Goal: Task Accomplishment & Management: Use online tool/utility

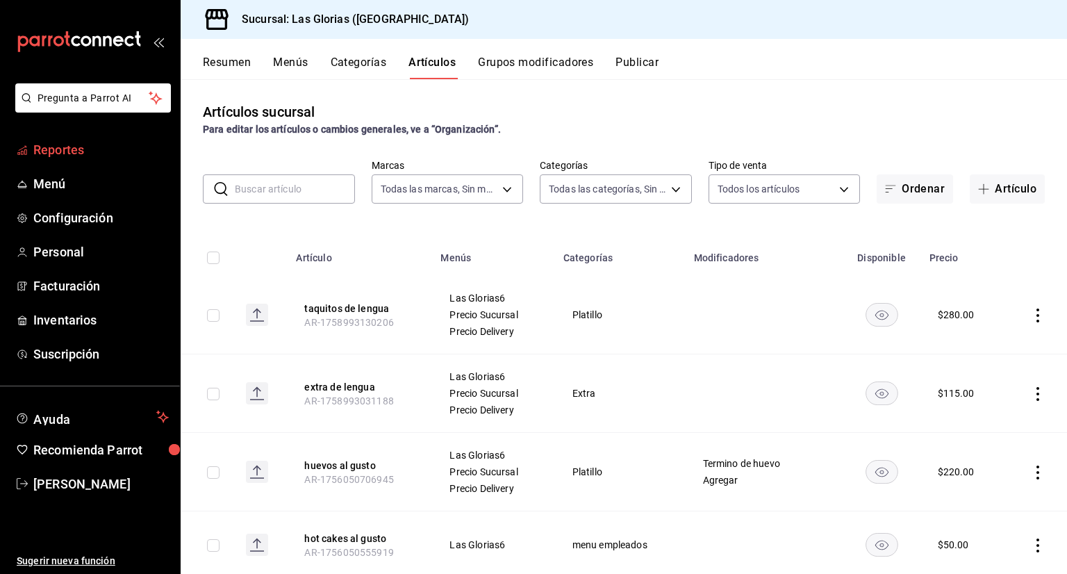
click at [58, 145] on span "Reportes" at bounding box center [100, 149] width 135 height 19
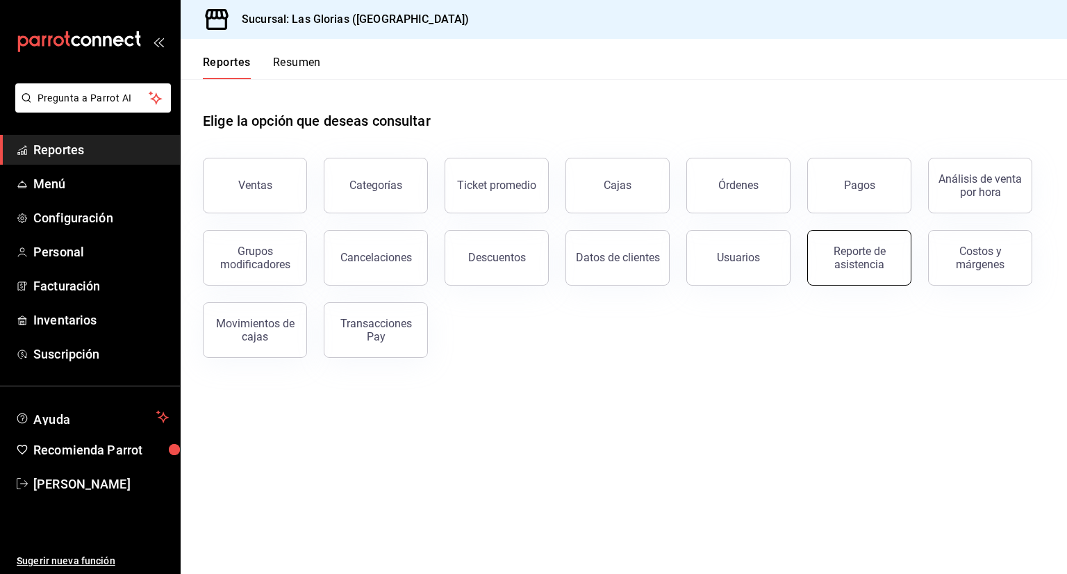
click at [856, 253] on div "Reporte de asistencia" at bounding box center [859, 257] width 86 height 26
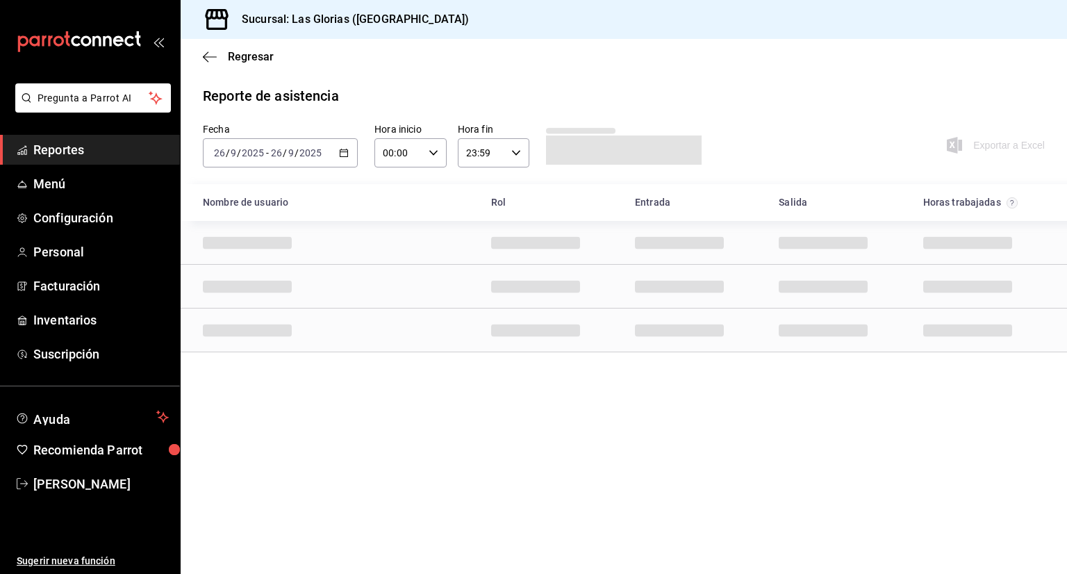
click at [347, 149] on icon "button" at bounding box center [344, 153] width 10 height 10
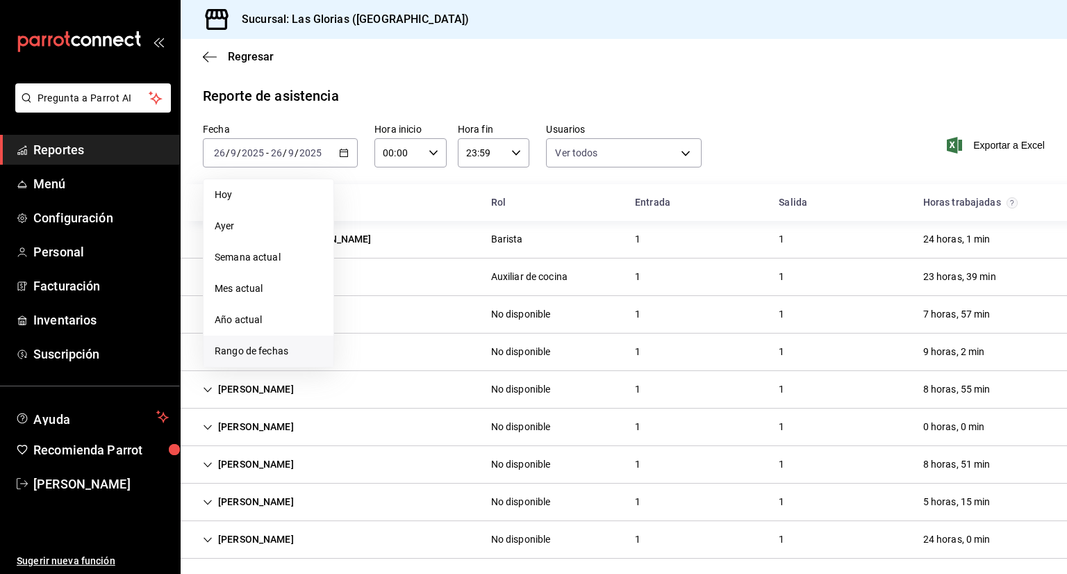
click at [275, 356] on span "Rango de fechas" at bounding box center [269, 351] width 108 height 15
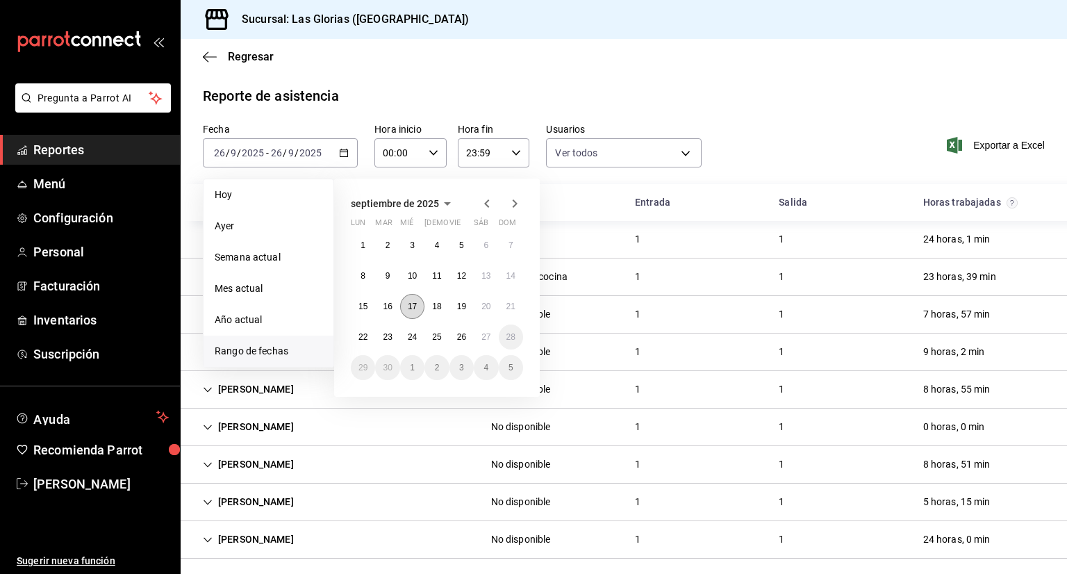
click at [414, 310] on button "17" at bounding box center [412, 306] width 24 height 25
click at [385, 339] on abbr "23" at bounding box center [387, 337] width 9 height 10
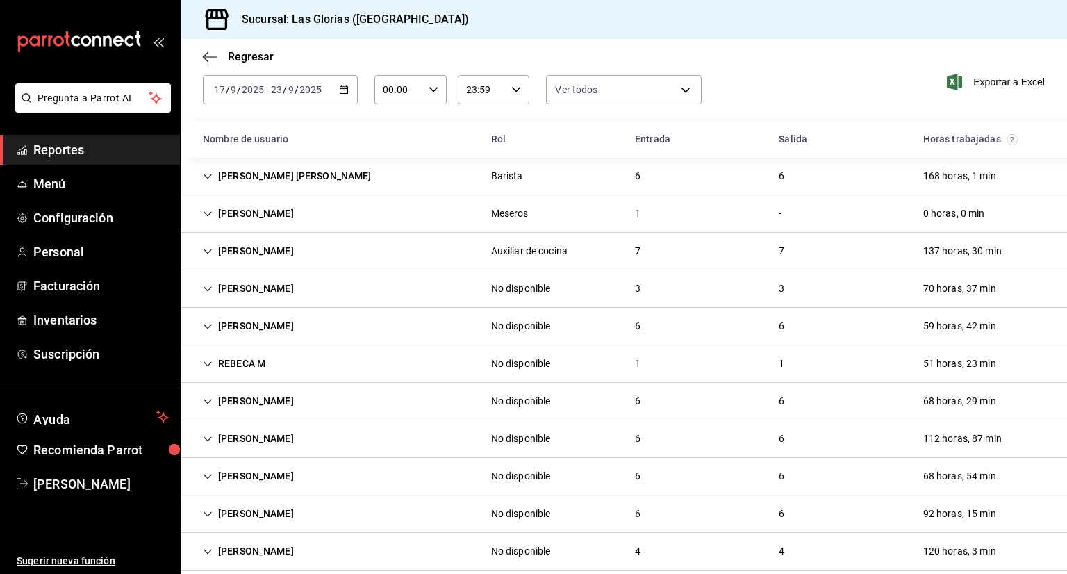
scroll to position [65, 0]
click at [280, 208] on div "Gabriela Carvajal" at bounding box center [248, 212] width 113 height 26
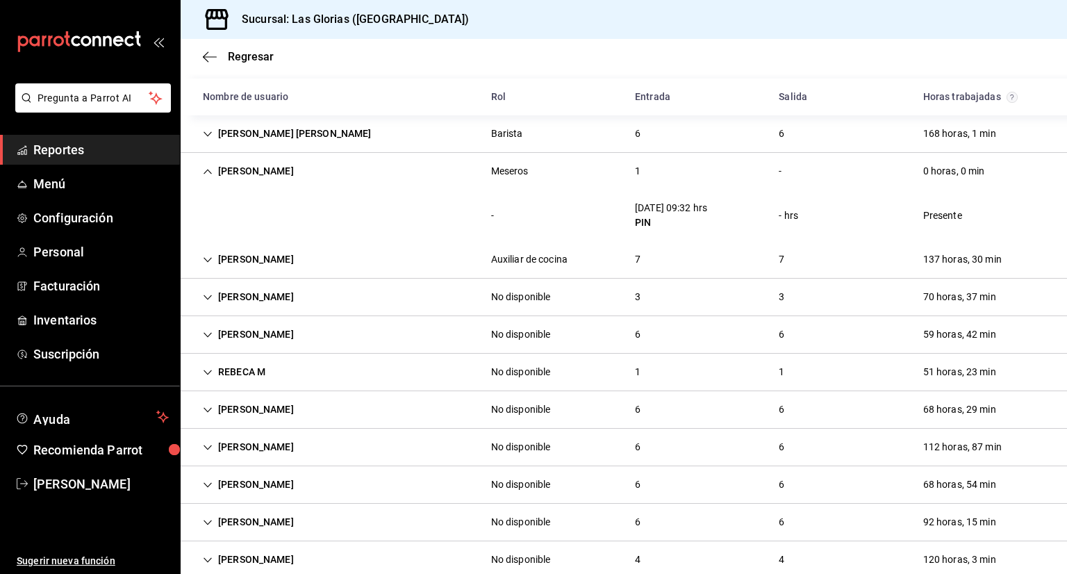
scroll to position [131, 0]
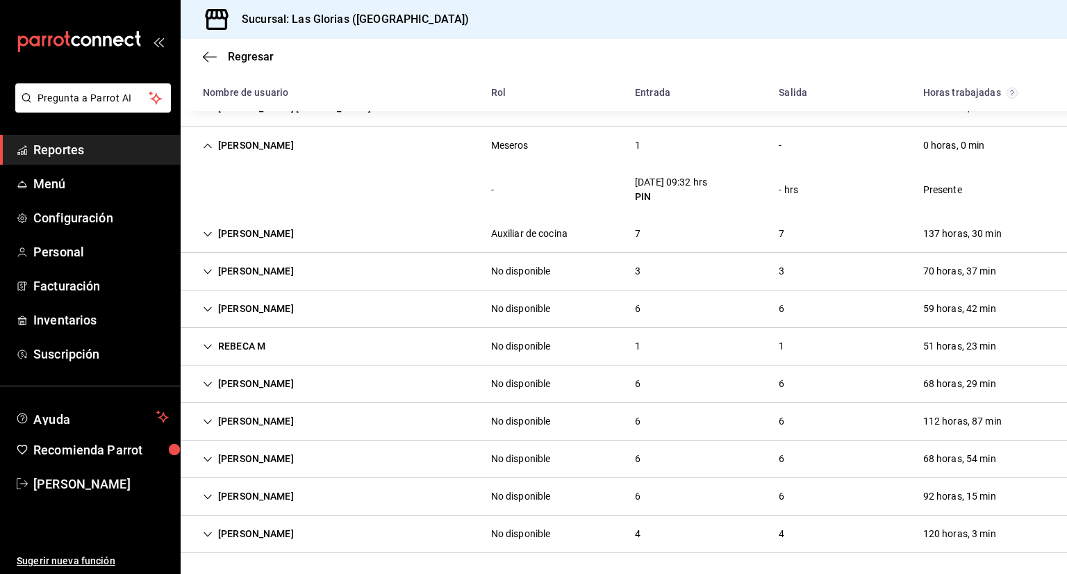
click at [528, 526] on div "No disponible" at bounding box center [521, 533] width 60 height 15
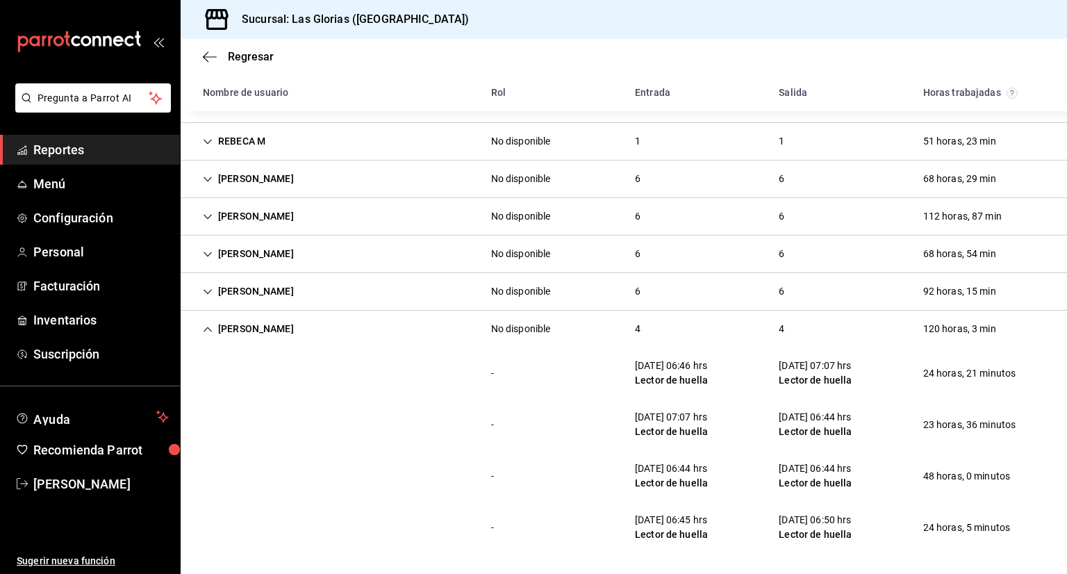
scroll to position [336, 0]
click at [515, 215] on div "No disponible" at bounding box center [521, 216] width 60 height 15
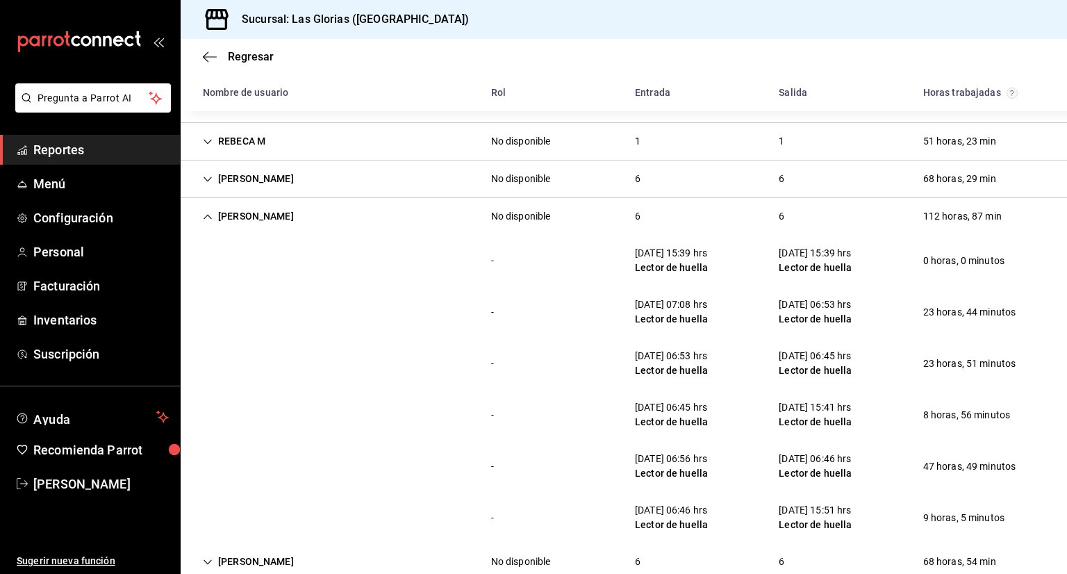
drag, startPoint x: 1063, startPoint y: 212, endPoint x: 535, endPoint y: 136, distance: 533.2
click at [535, 136] on div "No disponible" at bounding box center [521, 141] width 60 height 15
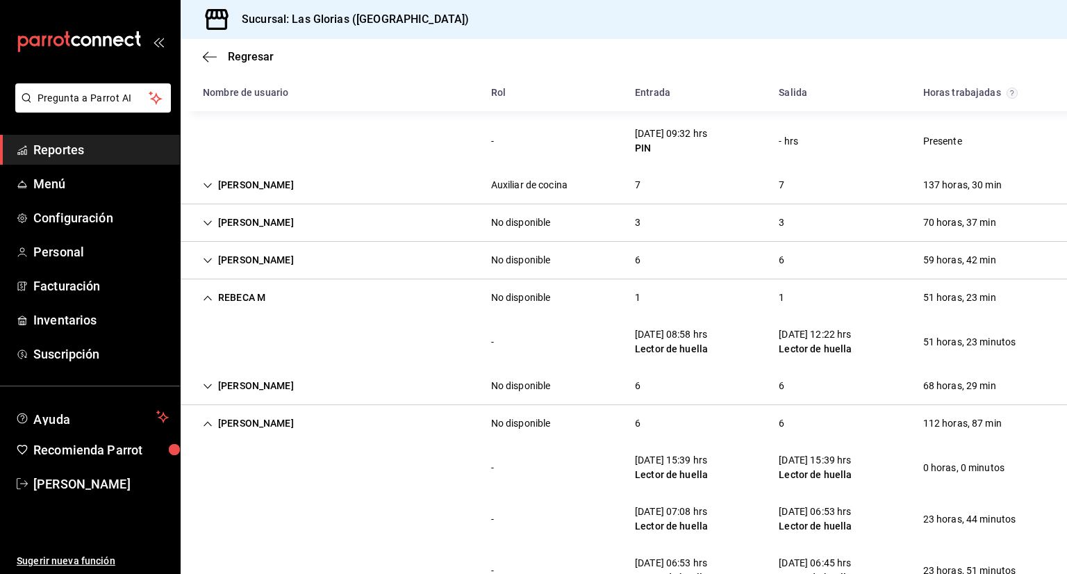
scroll to position [169, 0]
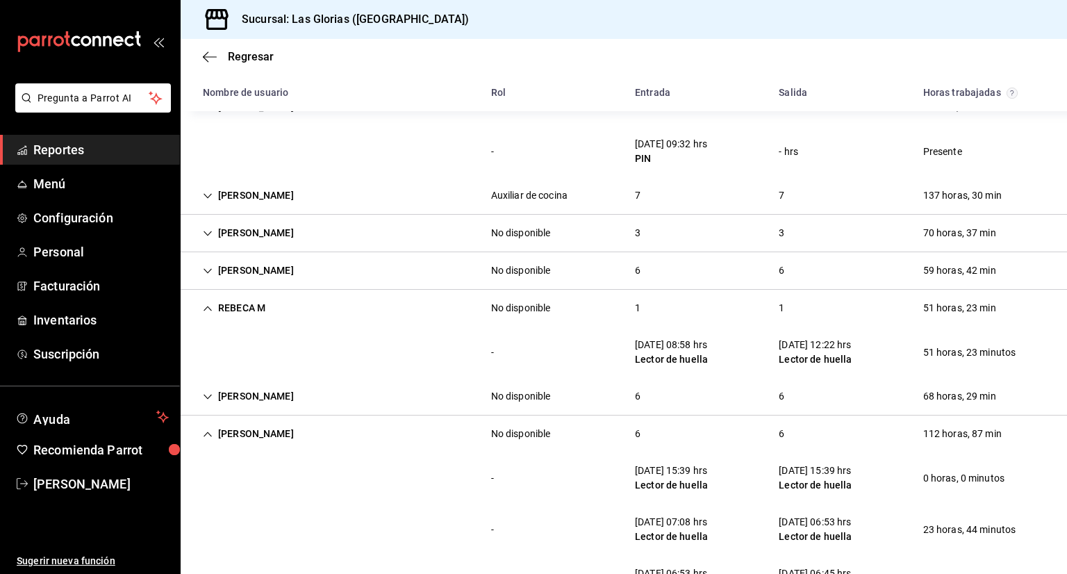
click at [517, 227] on div "No disponible" at bounding box center [521, 233] width 60 height 15
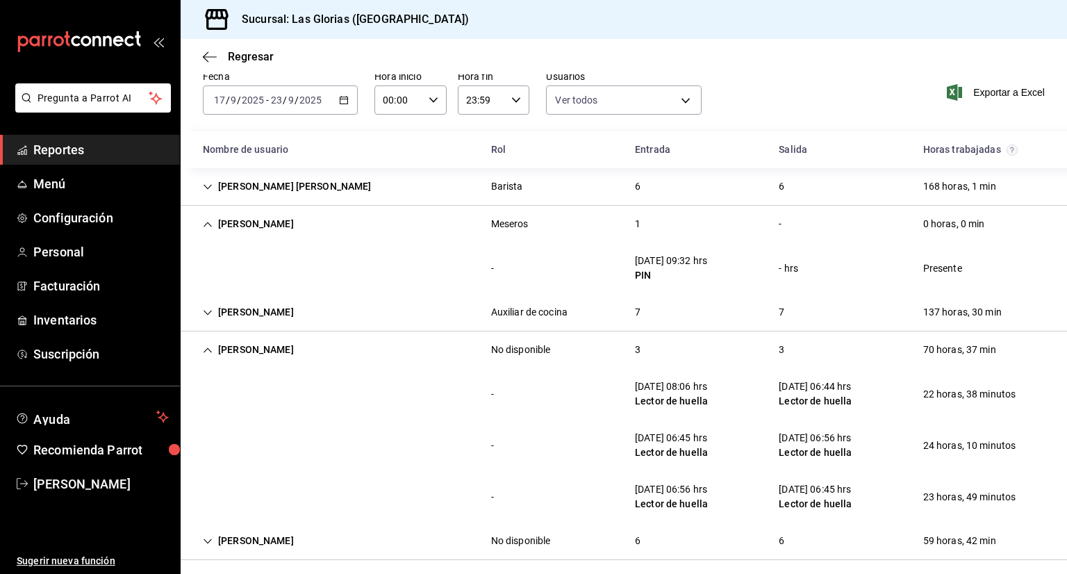
scroll to position [56, 0]
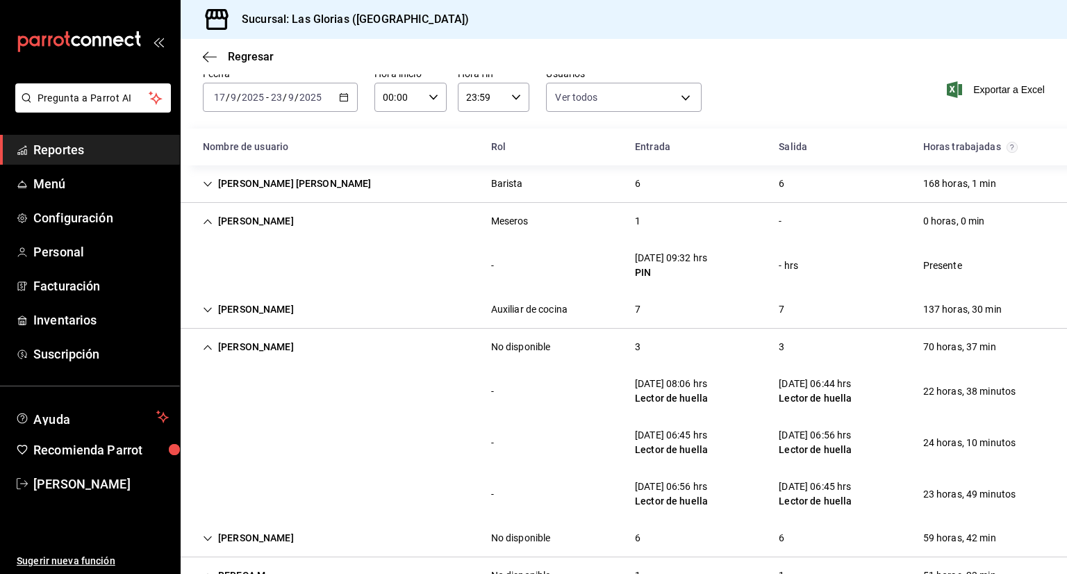
click at [556, 301] on div "Auxiliar de cocina" at bounding box center [529, 310] width 99 height 26
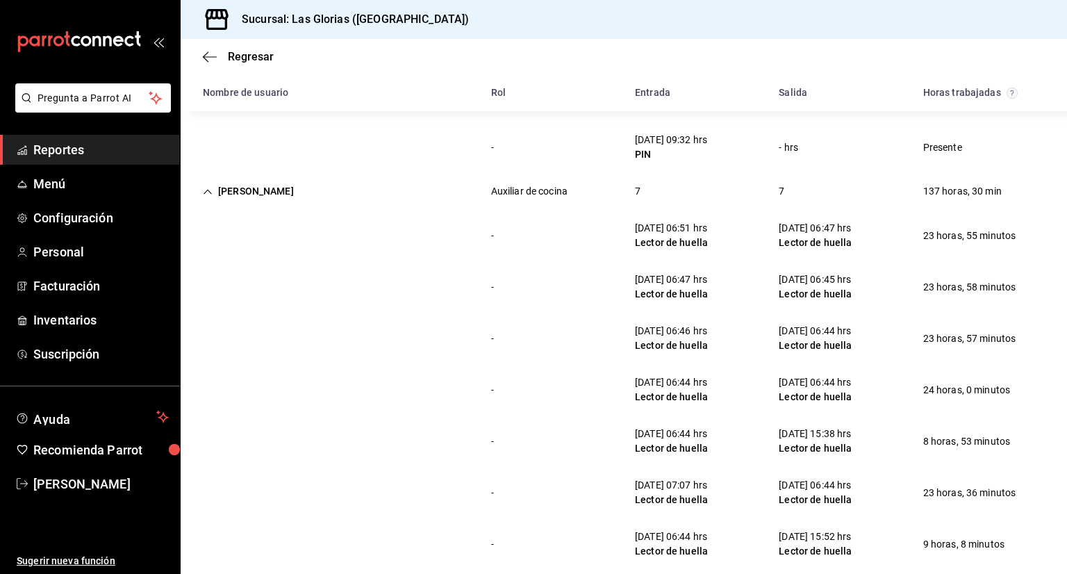
scroll to position [0, 0]
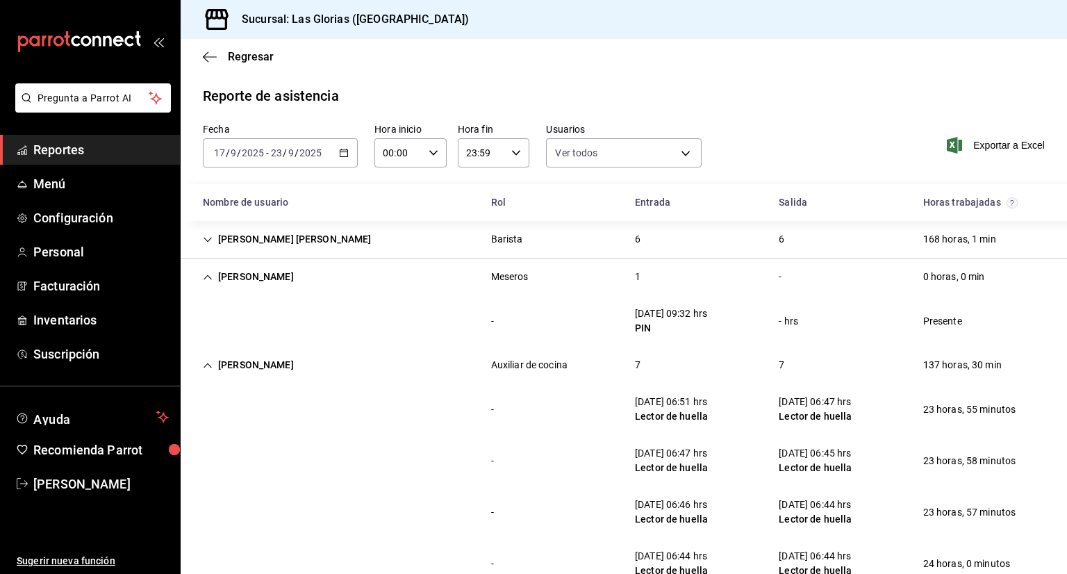
drag, startPoint x: 1065, startPoint y: 151, endPoint x: 929, endPoint y: 59, distance: 164.5
click at [929, 59] on div "Regresar" at bounding box center [624, 56] width 886 height 35
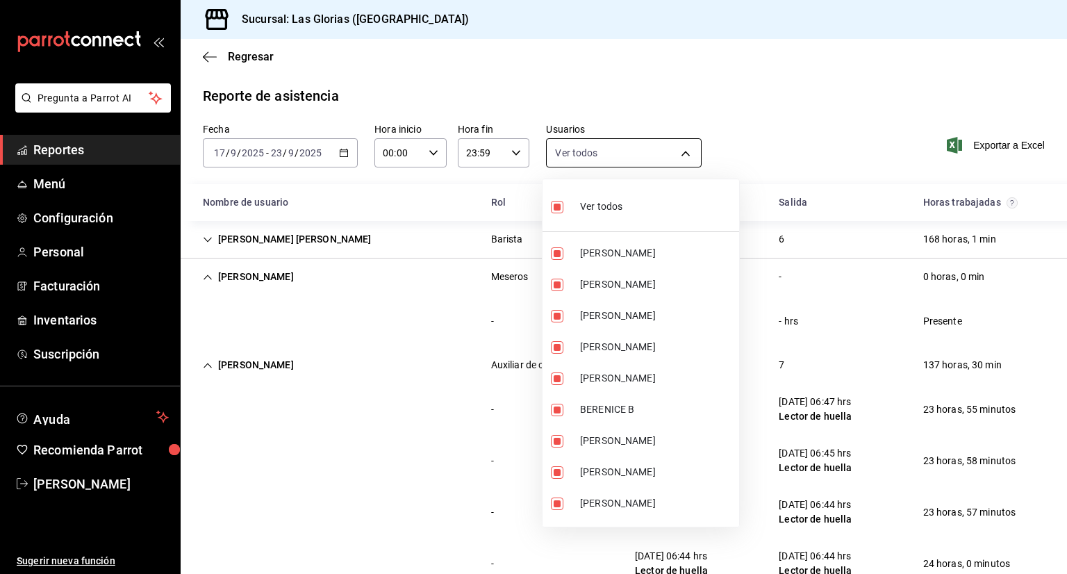
click at [681, 149] on body "Pregunta a Parrot AI Reportes Menú Configuración Personal Facturación Inventari…" at bounding box center [533, 287] width 1067 height 574
click at [628, 405] on span "BERENICE B" at bounding box center [656, 409] width 153 height 15
type input "035977f1-5c66-40e3-8447-9995013c5c49,3258128c-959c-4db8-b818-ee5dc2cb232c,b1b5d…"
checkbox input "false"
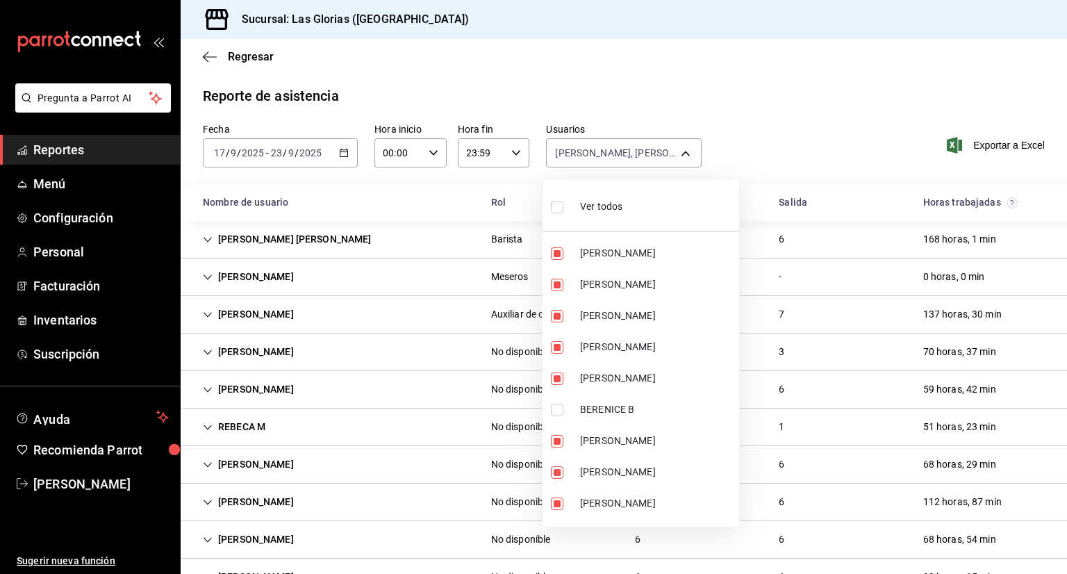
drag, startPoint x: 1064, startPoint y: 307, endPoint x: 1066, endPoint y: 423, distance: 116.0
click at [1066, 423] on div at bounding box center [533, 287] width 1067 height 574
click at [678, 153] on body "Pregunta a Parrot AI Reportes Menú Configuración Personal Facturación Inventari…" at bounding box center [533, 287] width 1067 height 574
click at [558, 252] on input "checkbox" at bounding box center [557, 253] width 13 height 13
checkbox input "false"
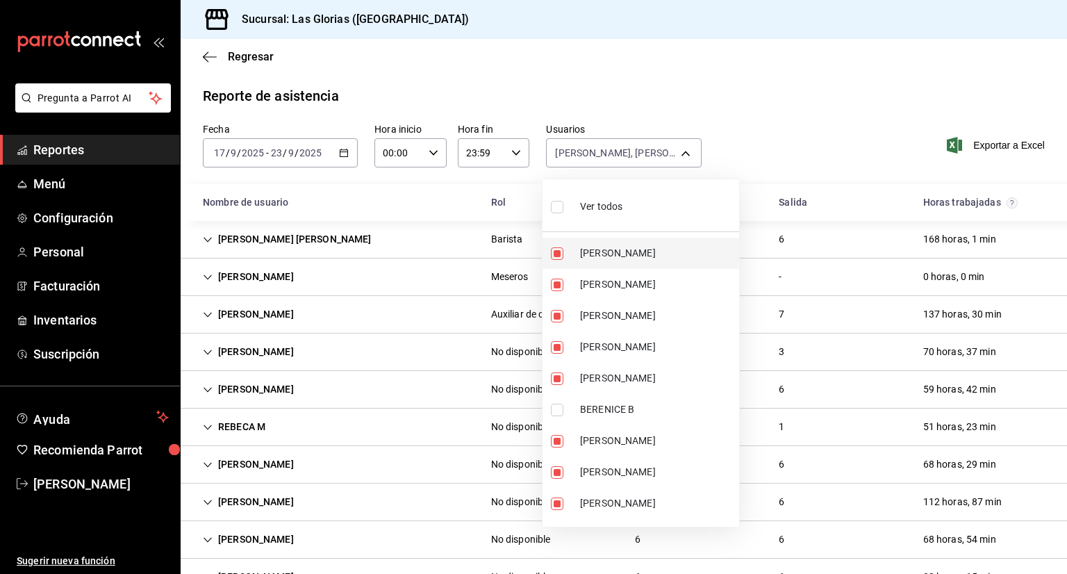
type input "3258128c-959c-4db8-b818-ee5dc2cb232c,b1b5d454-f33a-45fb-a5f6-5d0e924f900f,b128c…"
click at [560, 279] on input "checkbox" at bounding box center [557, 284] width 13 height 13
checkbox input "false"
type input "b1b5d454-f33a-45fb-a5f6-5d0e924f900f,b128cd37-2a85-4d36-970f-467bccb320a5,44433…"
click at [567, 310] on label at bounding box center [560, 316] width 18 height 13
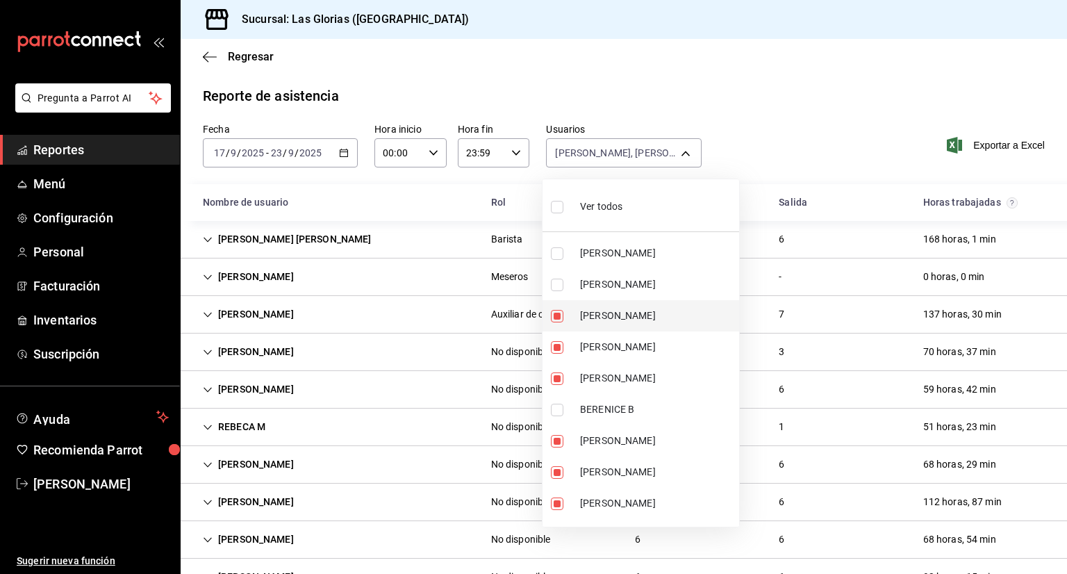
click at [563, 310] on input "checkbox" at bounding box center [557, 316] width 13 height 13
checkbox input "true"
type input "b128cd37-2a85-4d36-970f-467bccb320a5,4443337e-b26e-403c-bdee-00dc48f4bc6d,bbe46…"
click at [567, 348] on label at bounding box center [560, 347] width 18 height 13
click at [563, 348] on input "checkbox" at bounding box center [557, 347] width 13 height 13
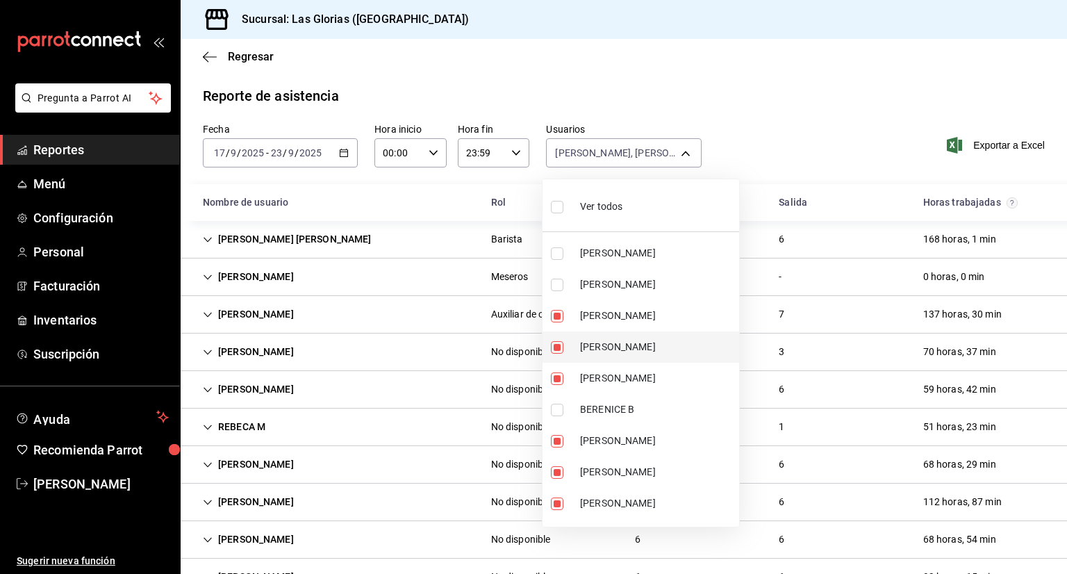
checkbox input "true"
type input "4443337e-b26e-403c-bdee-00dc48f4bc6d,bbe4649f-73e2-4616-9b07-16ec0bf8cd81,e22cf…"
click at [556, 318] on input "checkbox" at bounding box center [557, 316] width 13 height 13
checkbox input "false"
type input "4443337e-b26e-403c-bdee-00dc48f4bc6d,bbe4649f-73e2-4616-9b07-16ec0bf8cd81,e22cf…"
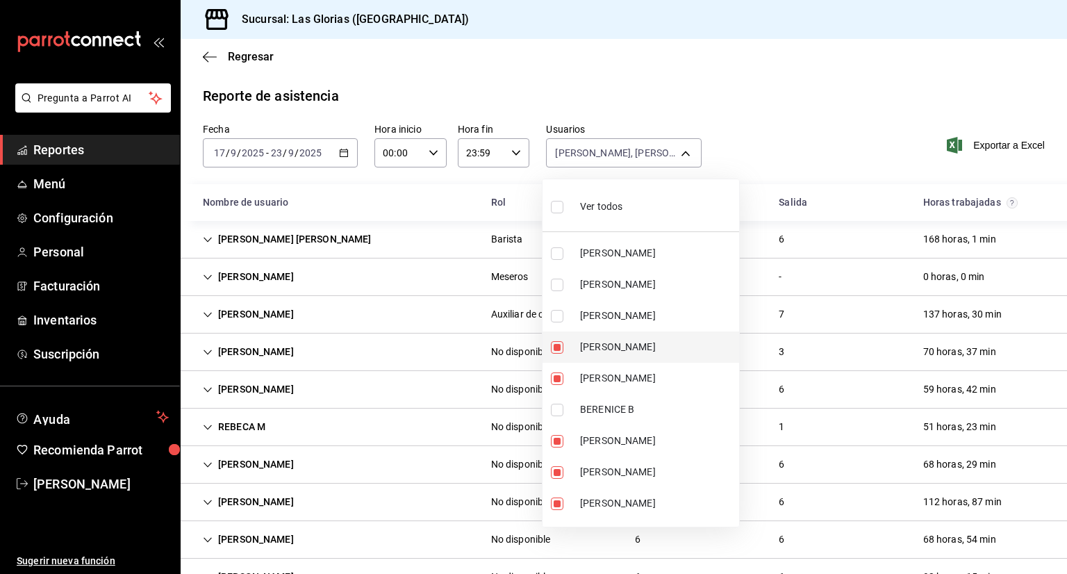
click at [558, 343] on input "checkbox" at bounding box center [557, 347] width 13 height 13
checkbox input "false"
type input "4443337e-b26e-403c-bdee-00dc48f4bc6d,bbe4649f-73e2-4616-9b07-16ec0bf8cd81,e22cf…"
click at [558, 372] on input "checkbox" at bounding box center [557, 378] width 13 height 13
checkbox input "false"
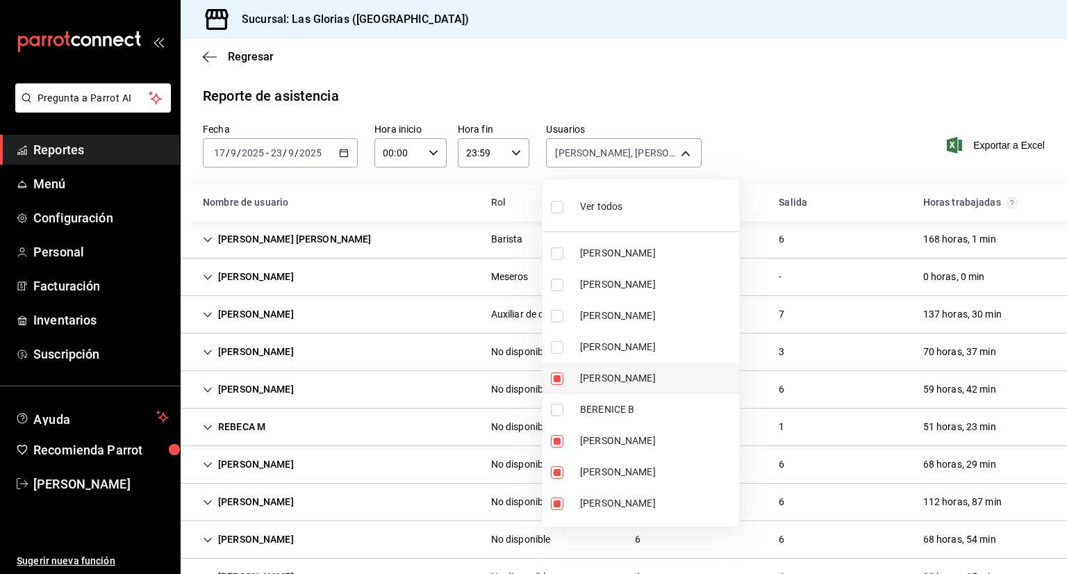
type input "bbe4649f-73e2-4616-9b07-16ec0bf8cd81,e22cf735-9371-478d-8f0e-e7b61289cea9,c1c98…"
click at [558, 406] on input "checkbox" at bounding box center [557, 409] width 13 height 13
checkbox input "true"
type input "bbe4649f-73e2-4616-9b07-16ec0bf8cd81,e22cf735-9371-478d-8f0e-e7b61289cea9,c1c98…"
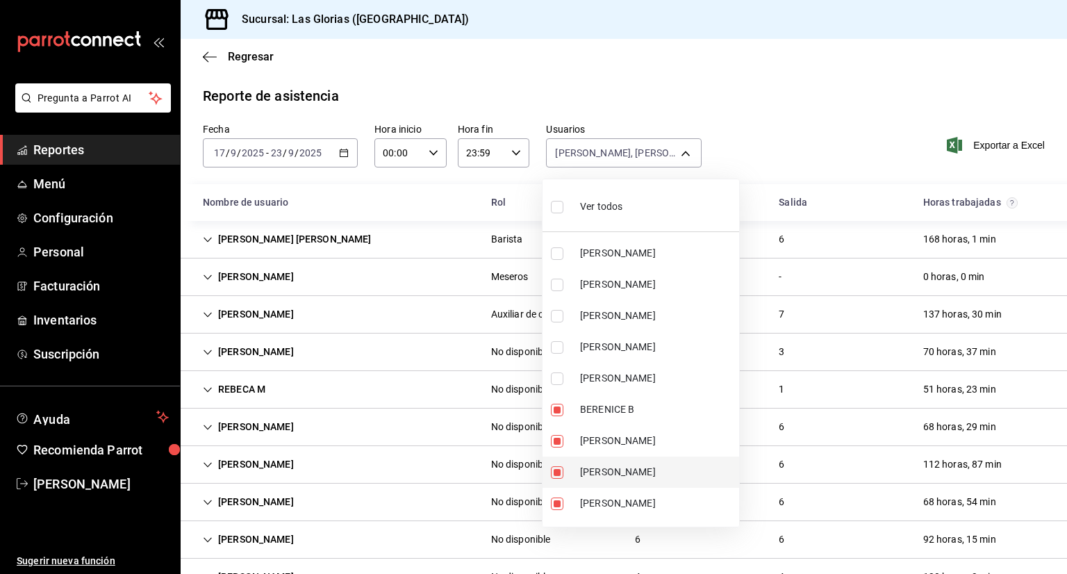
click at [563, 466] on input "checkbox" at bounding box center [557, 472] width 13 height 13
checkbox input "false"
type input "bbe4649f-73e2-4616-9b07-16ec0bf8cd81,c1c98211-ec38-4474-b36e-f4c8fec1ebc1,eb1c1…"
click at [561, 498] on input "checkbox" at bounding box center [557, 503] width 13 height 13
checkbox input "false"
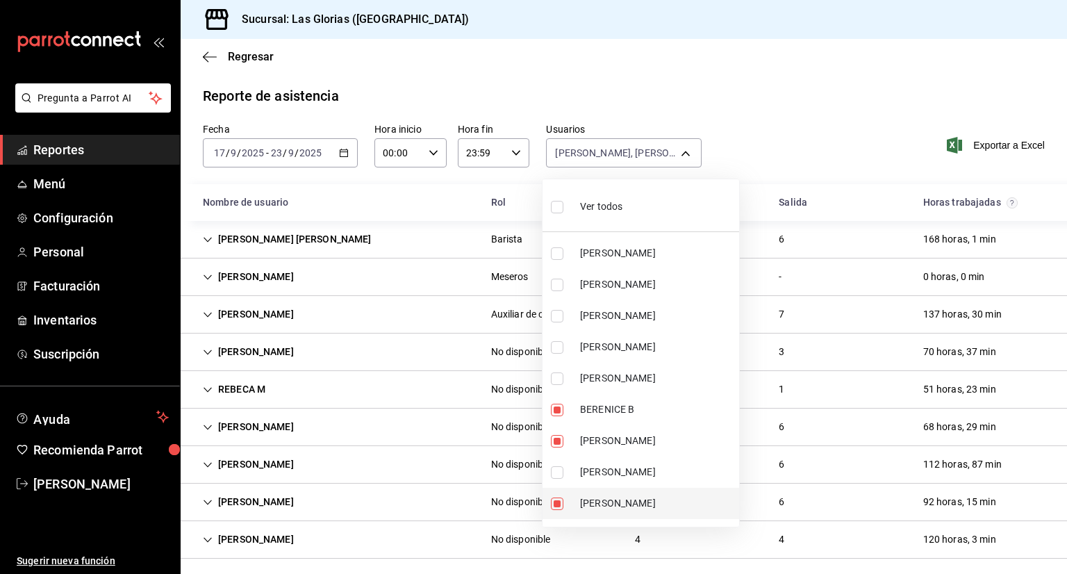
type input "bbe4649f-73e2-4616-9b07-16ec0bf8cd81,eb1c1678-110e-4b61-8fd1-42db4b63ff79,73971…"
drag, startPoint x: 1060, startPoint y: 257, endPoint x: 1058, endPoint y: 56, distance: 200.7
drag, startPoint x: 1058, startPoint y: 56, endPoint x: 561, endPoint y: 203, distance: 518.6
click at [561, 203] on input "checkbox" at bounding box center [557, 207] width 13 height 13
checkbox input "true"
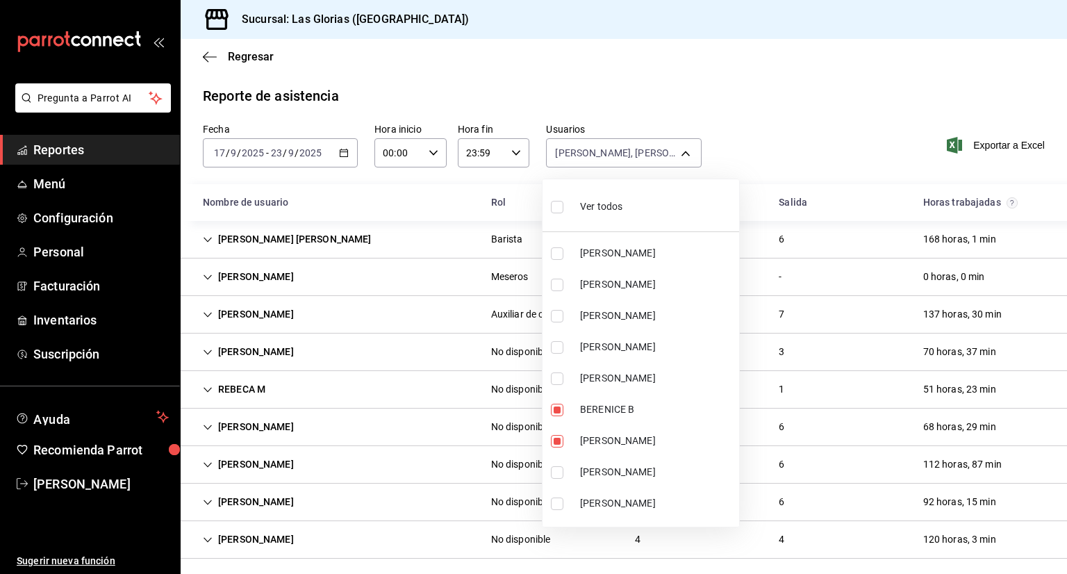
type input "035977f1-5c66-40e3-8447-9995013c5c49,3258128c-959c-4db8-b818-ee5dc2cb232c,b1b5d…"
checkbox input "true"
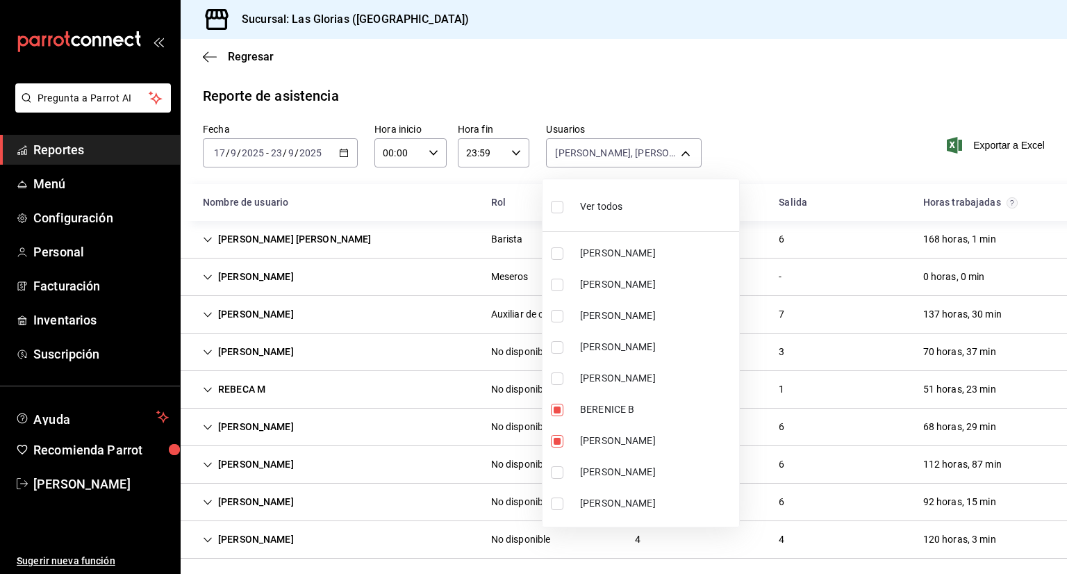
checkbox input "true"
click at [722, 87] on div at bounding box center [533, 287] width 1067 height 574
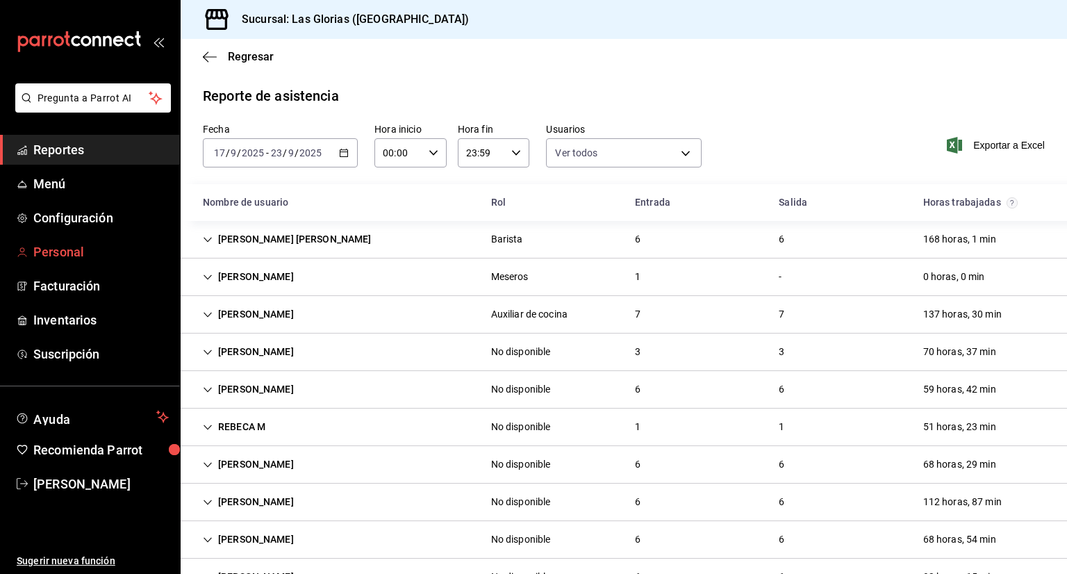
click at [67, 253] on span "Personal" at bounding box center [100, 251] width 135 height 19
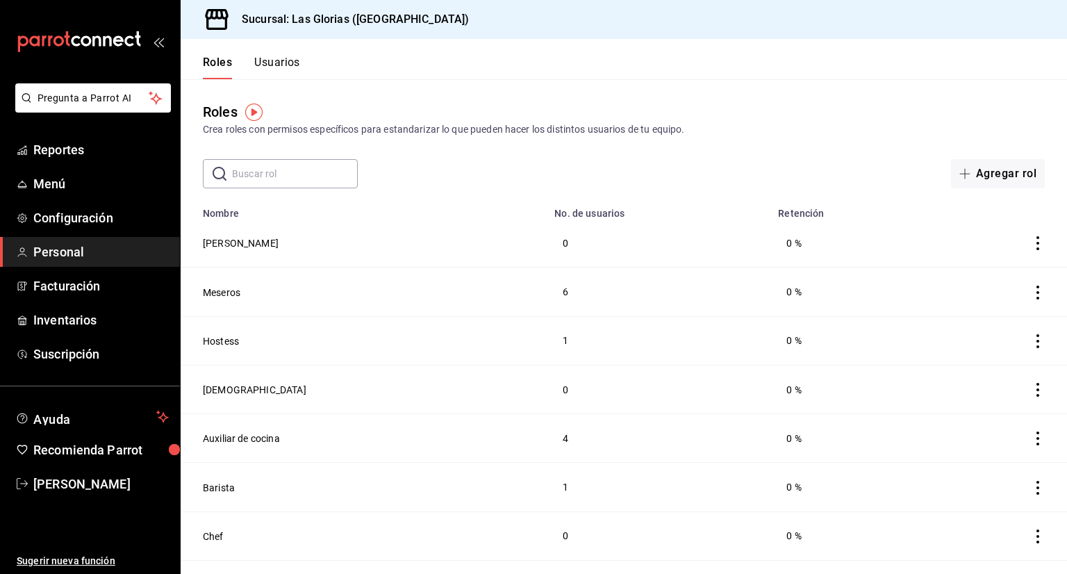
drag, startPoint x: 1064, startPoint y: 120, endPoint x: 534, endPoint y: 294, distance: 557.6
click at [546, 294] on td "6" at bounding box center [658, 291] width 224 height 49
click at [218, 291] on button "Meseros" at bounding box center [222, 292] width 38 height 14
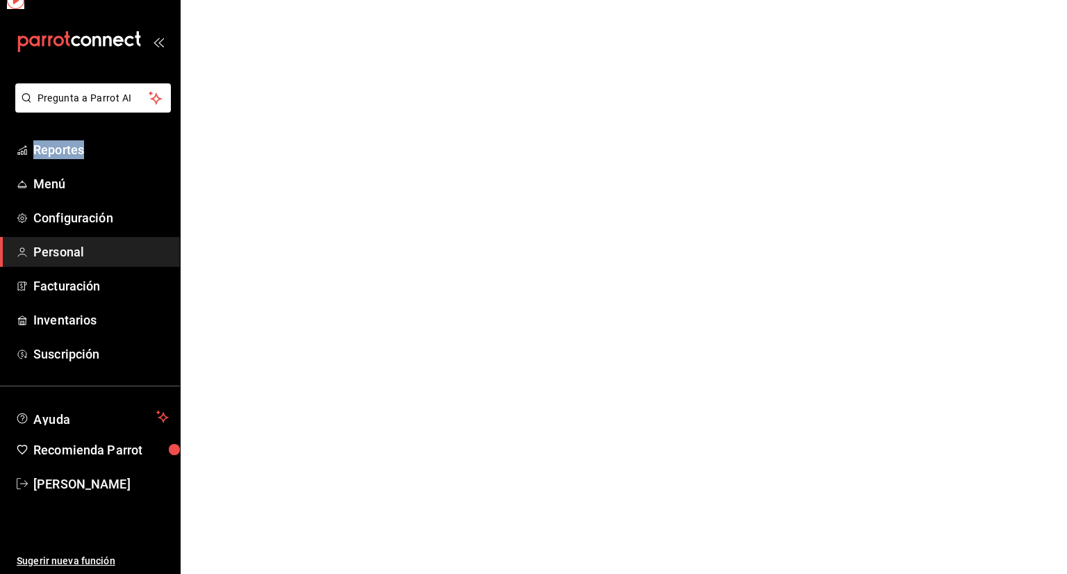
click at [218, 0] on html "Pregunta a Parrot AI Reportes Menú Configuración Personal Facturación Inventari…" at bounding box center [533, 0] width 1067 height 0
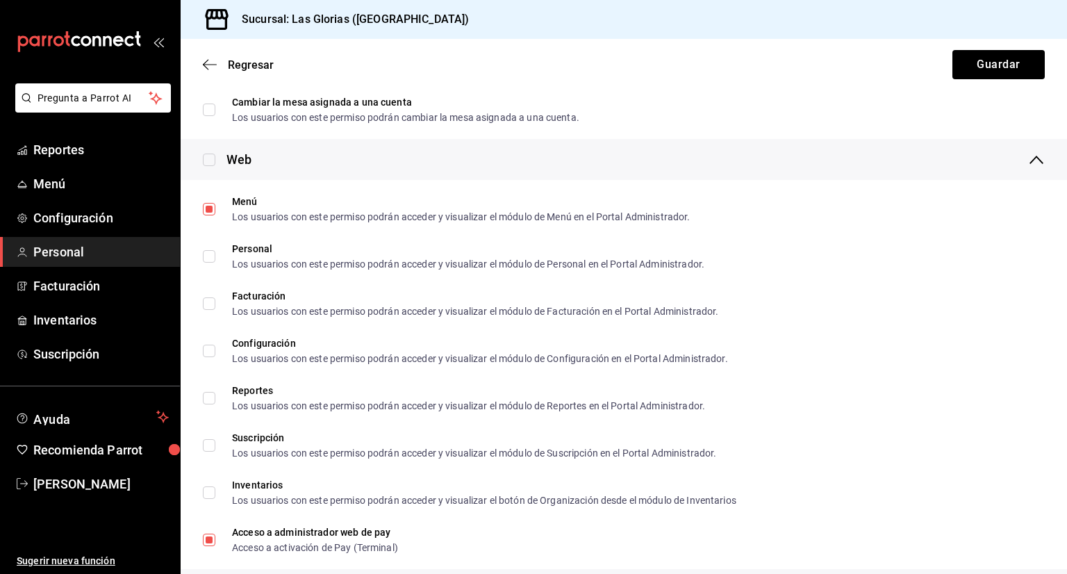
scroll to position [2156, 0]
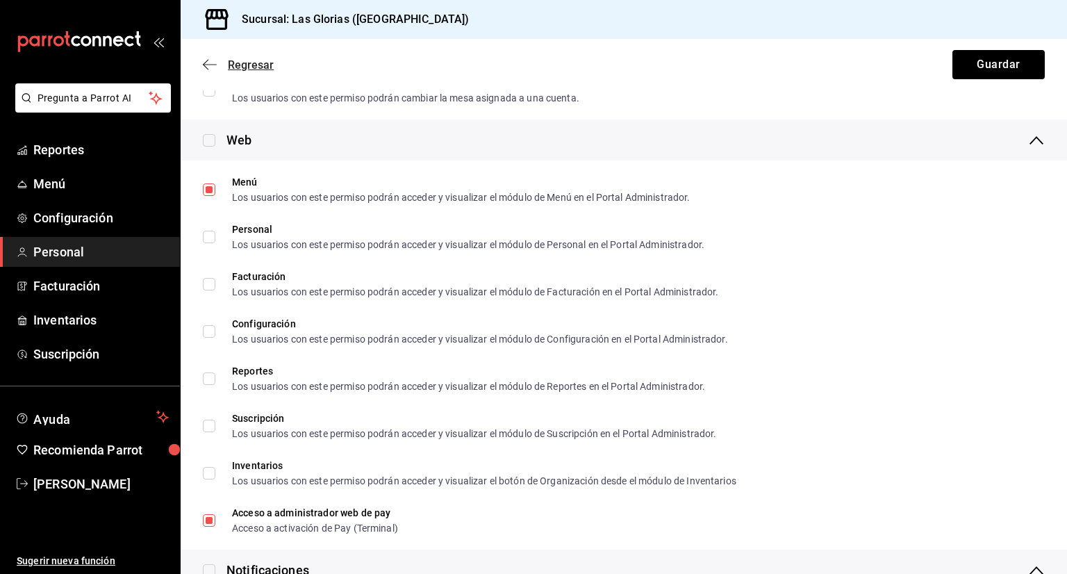
click at [208, 67] on icon "button" at bounding box center [210, 64] width 14 height 13
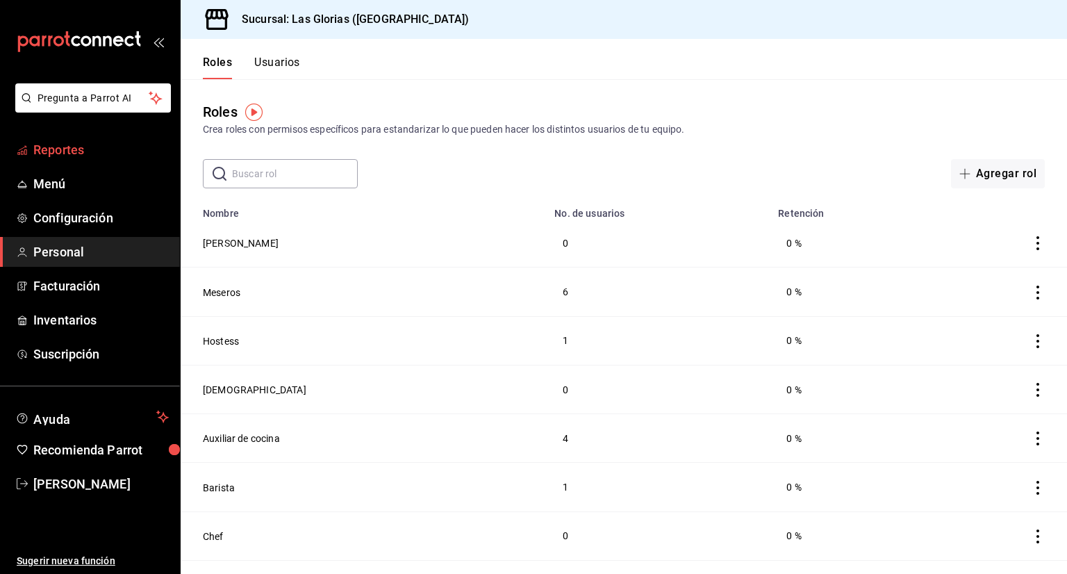
click at [50, 151] on span "Reportes" at bounding box center [100, 149] width 135 height 19
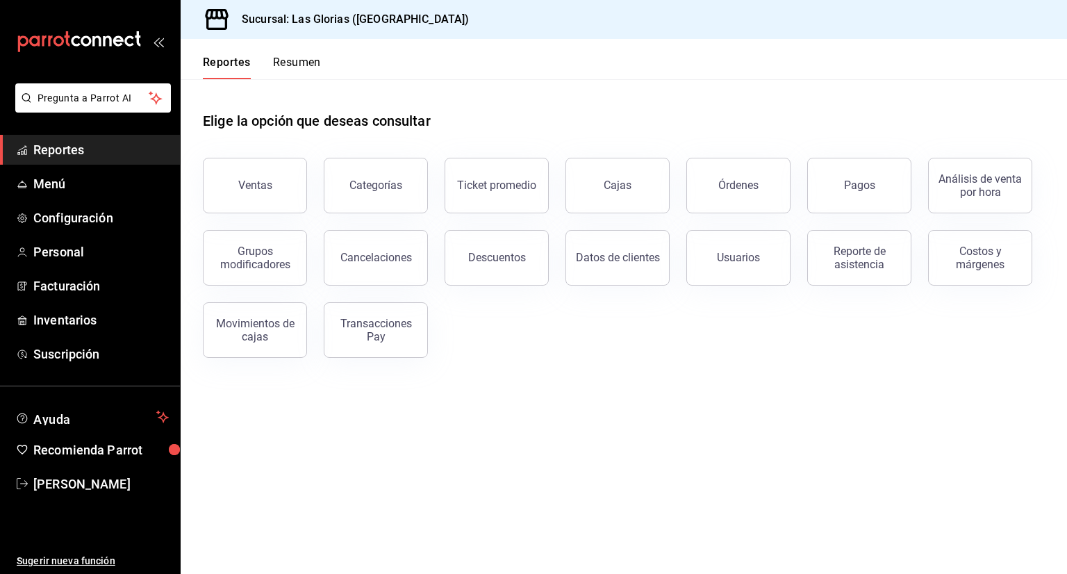
drag, startPoint x: 50, startPoint y: 151, endPoint x: 25, endPoint y: 126, distance: 35.4
click at [50, 151] on span "Reportes" at bounding box center [100, 149] width 135 height 19
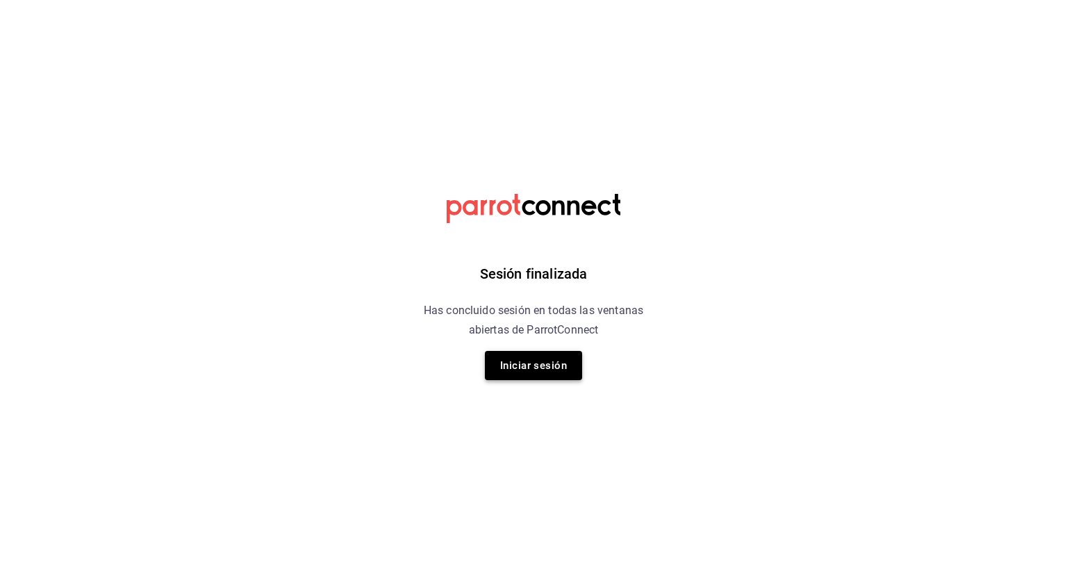
click at [561, 363] on button "Iniciar sesión" at bounding box center [533, 365] width 97 height 29
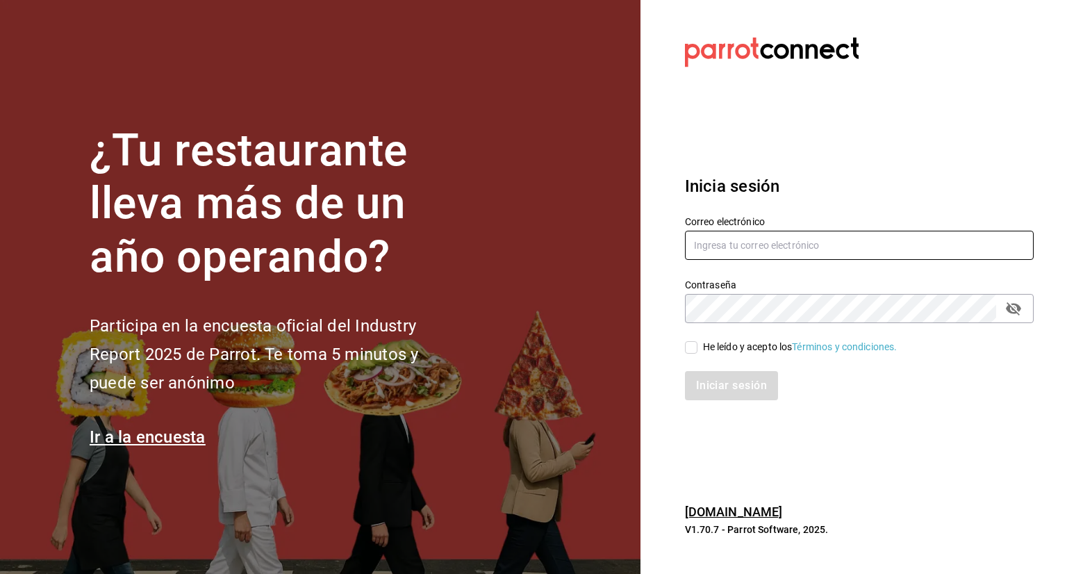
type input "[EMAIL_ADDRESS][DOMAIN_NAME]"
click at [694, 348] on input "He leído y acepto los Términos y condiciones." at bounding box center [691, 347] width 13 height 13
checkbox input "true"
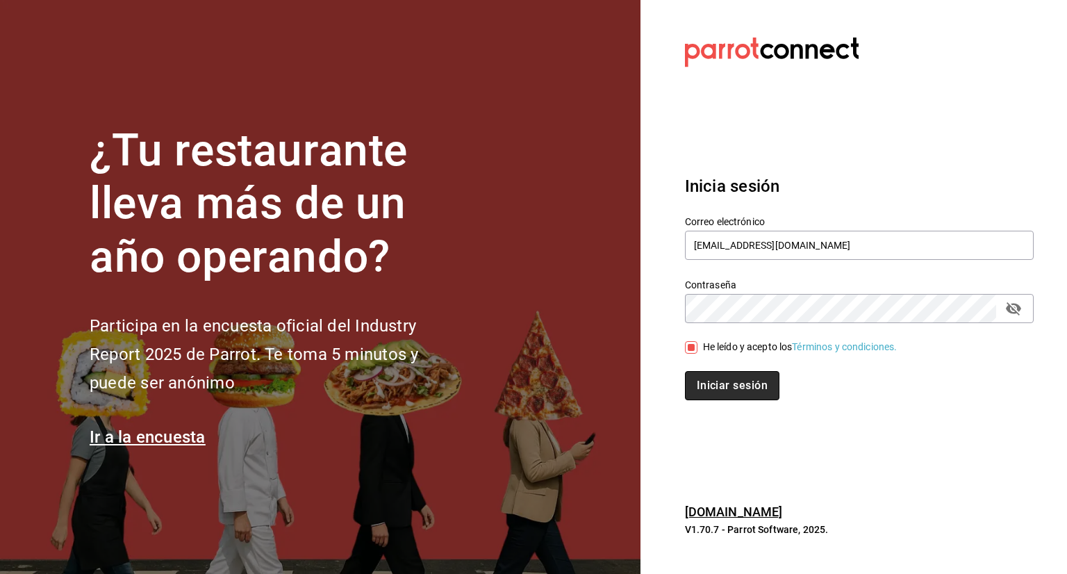
click at [723, 384] on button "Iniciar sesión" at bounding box center [732, 385] width 94 height 29
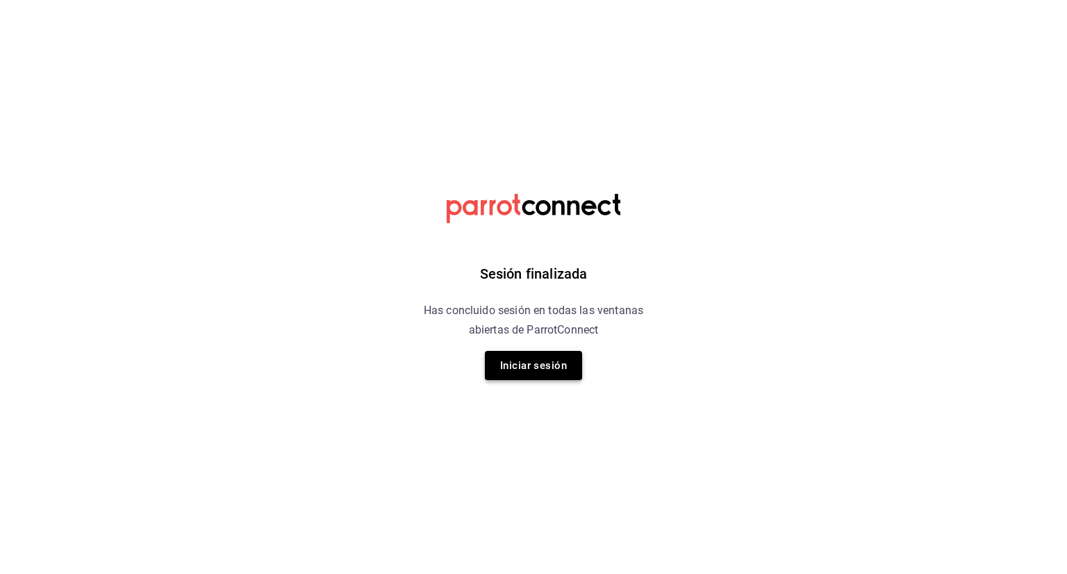
click at [556, 365] on button "Iniciar sesión" at bounding box center [533, 365] width 97 height 29
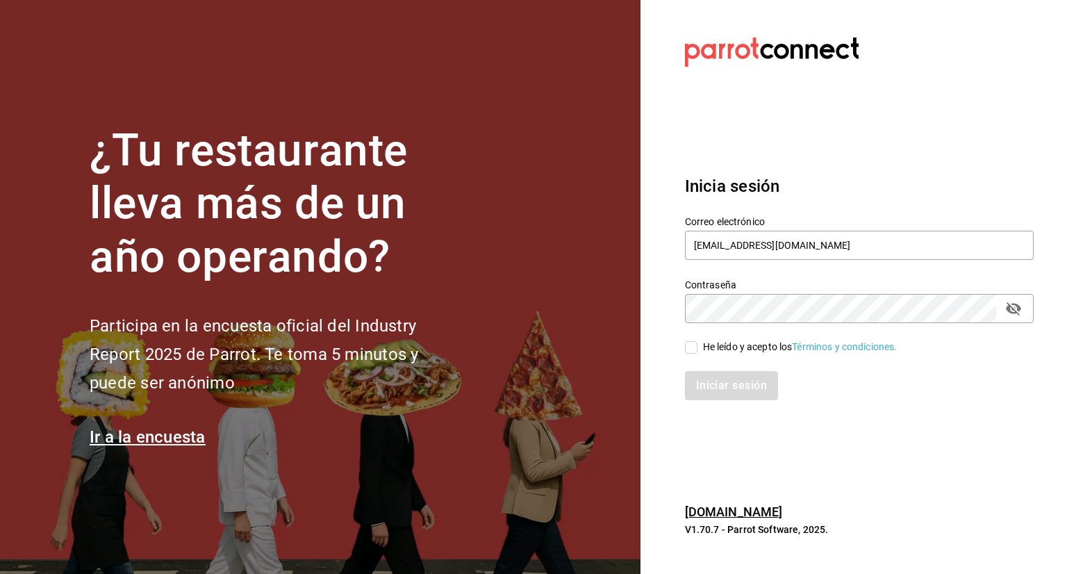
click at [692, 351] on input "He leído y acepto los Términos y condiciones." at bounding box center [691, 347] width 13 height 13
checkbox input "true"
click at [728, 376] on button "Iniciar sesión" at bounding box center [732, 385] width 94 height 29
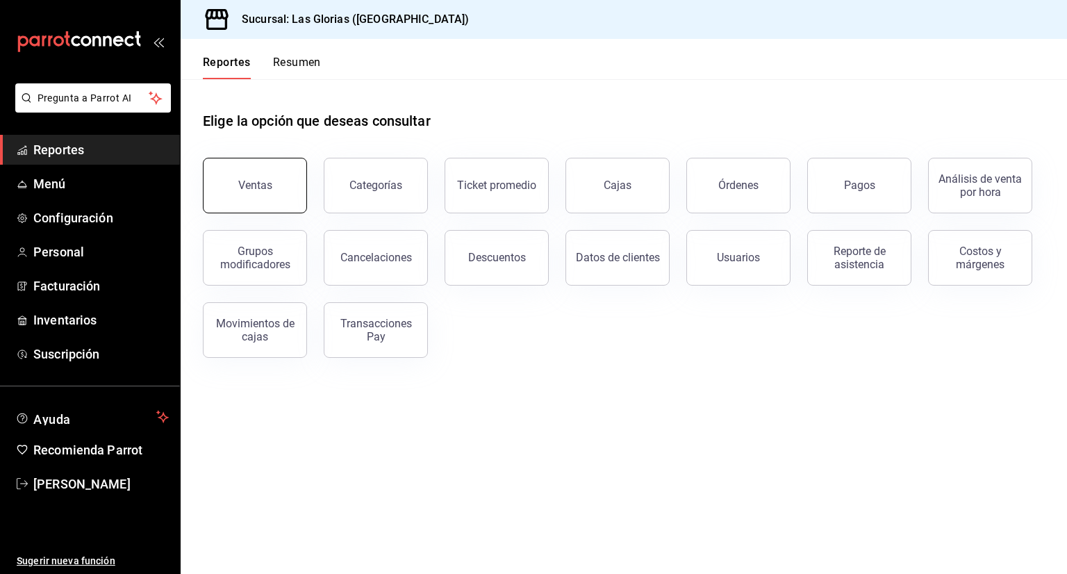
click at [249, 201] on button "Ventas" at bounding box center [255, 186] width 104 height 56
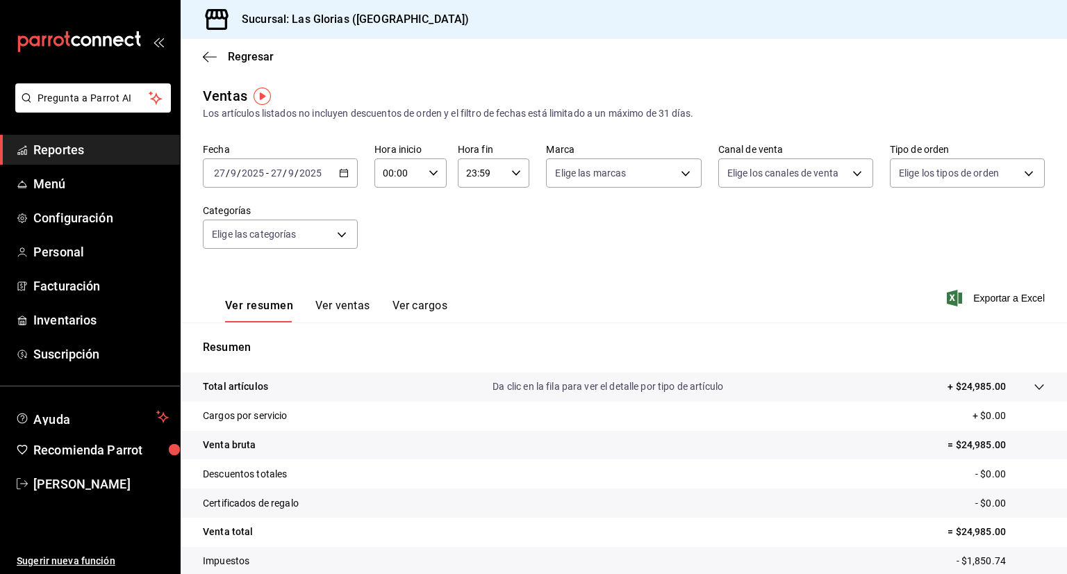
scroll to position [92, 0]
